Goal: Find specific page/section: Locate a particular part of the current website

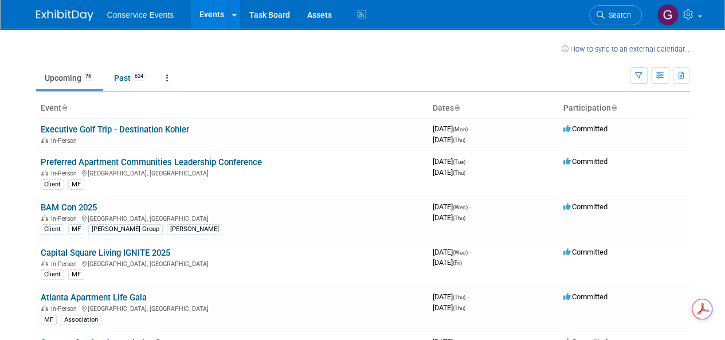
click at [242, 230] on div "Client [PERSON_NAME] Group [PERSON_NAME]" at bounding box center [232, 228] width 383 height 12
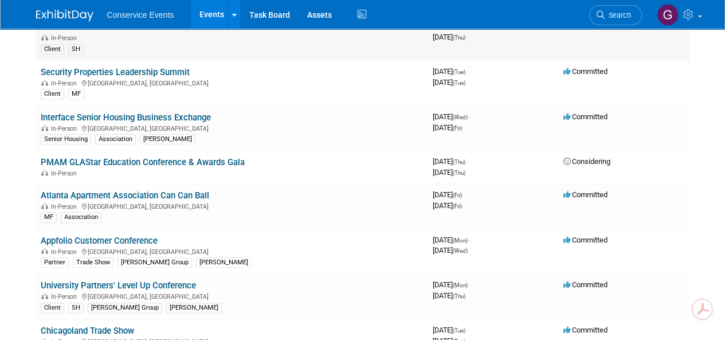
scroll to position [516, 0]
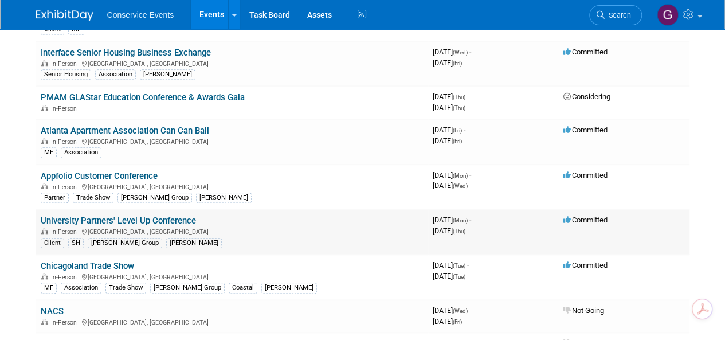
click at [171, 216] on link "University Partners' Level Up Conference" at bounding box center [118, 220] width 155 height 10
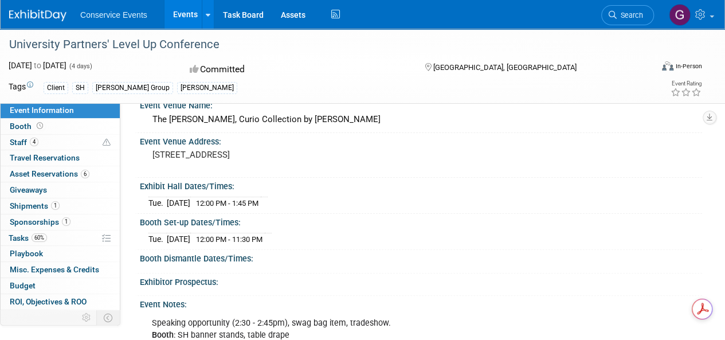
scroll to position [57, 0]
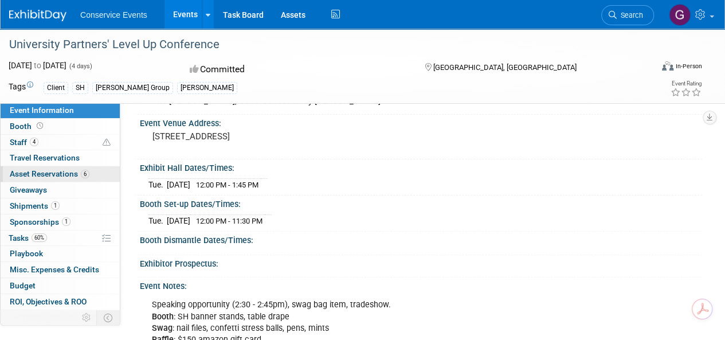
click at [54, 172] on span "Asset Reservations 6" at bounding box center [50, 173] width 80 height 9
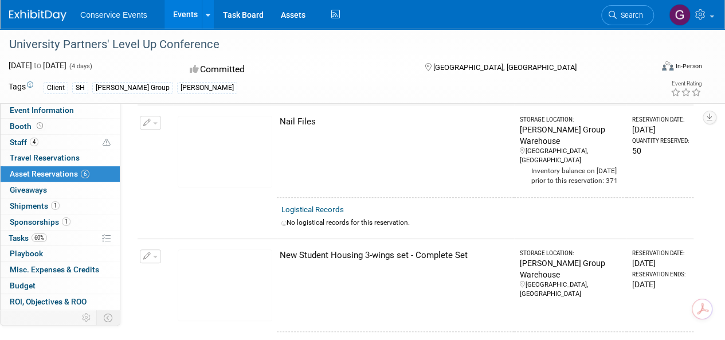
scroll to position [344, 0]
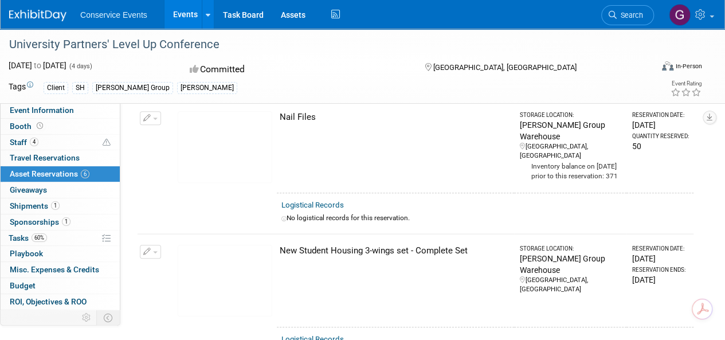
click at [235, 253] on img at bounding box center [225, 281] width 95 height 72
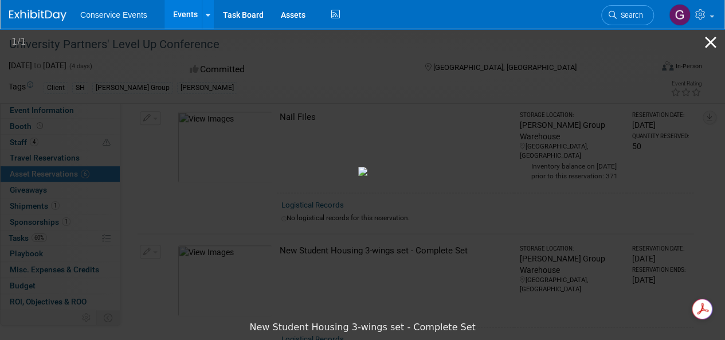
click at [712, 42] on button "Close gallery" at bounding box center [710, 42] width 29 height 27
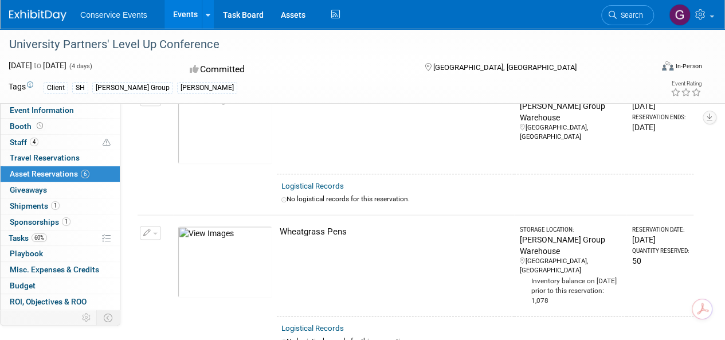
scroll to position [687, 0]
